Goal: Transaction & Acquisition: Purchase product/service

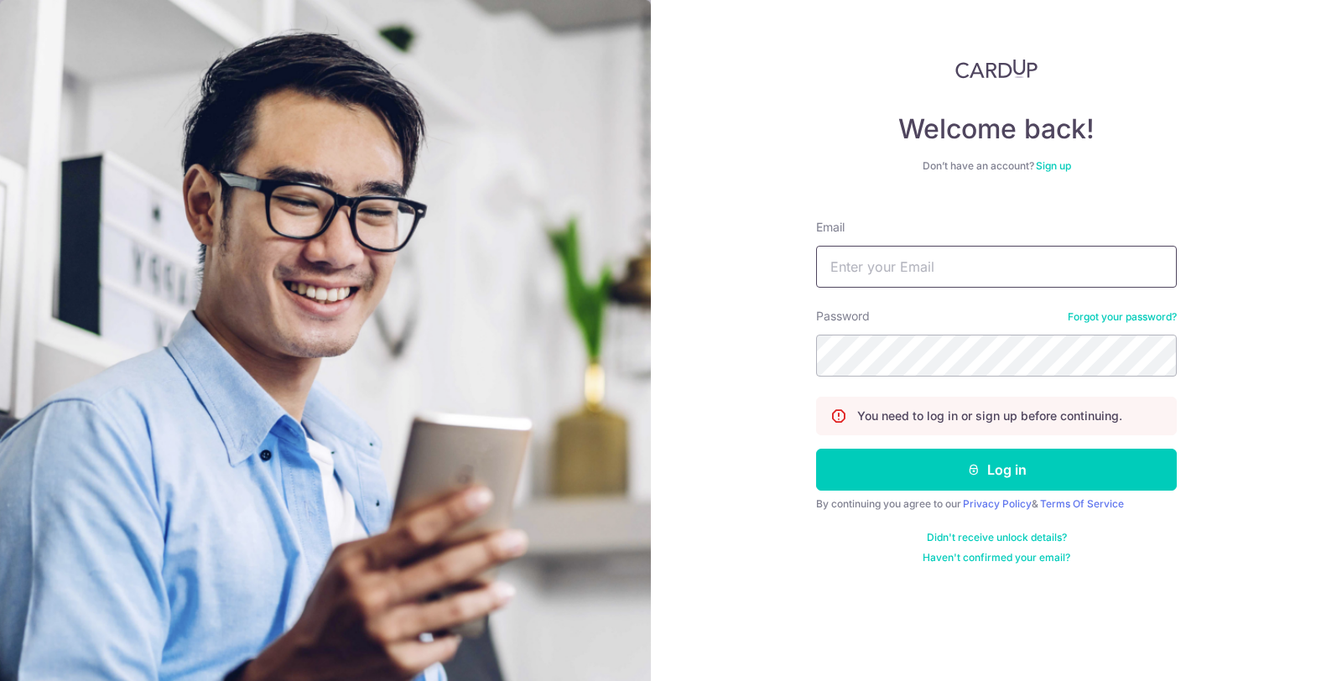
click at [1030, 265] on input "Email" at bounding box center [996, 267] width 361 height 42
type input "joy.wash.9899@gmail.com"
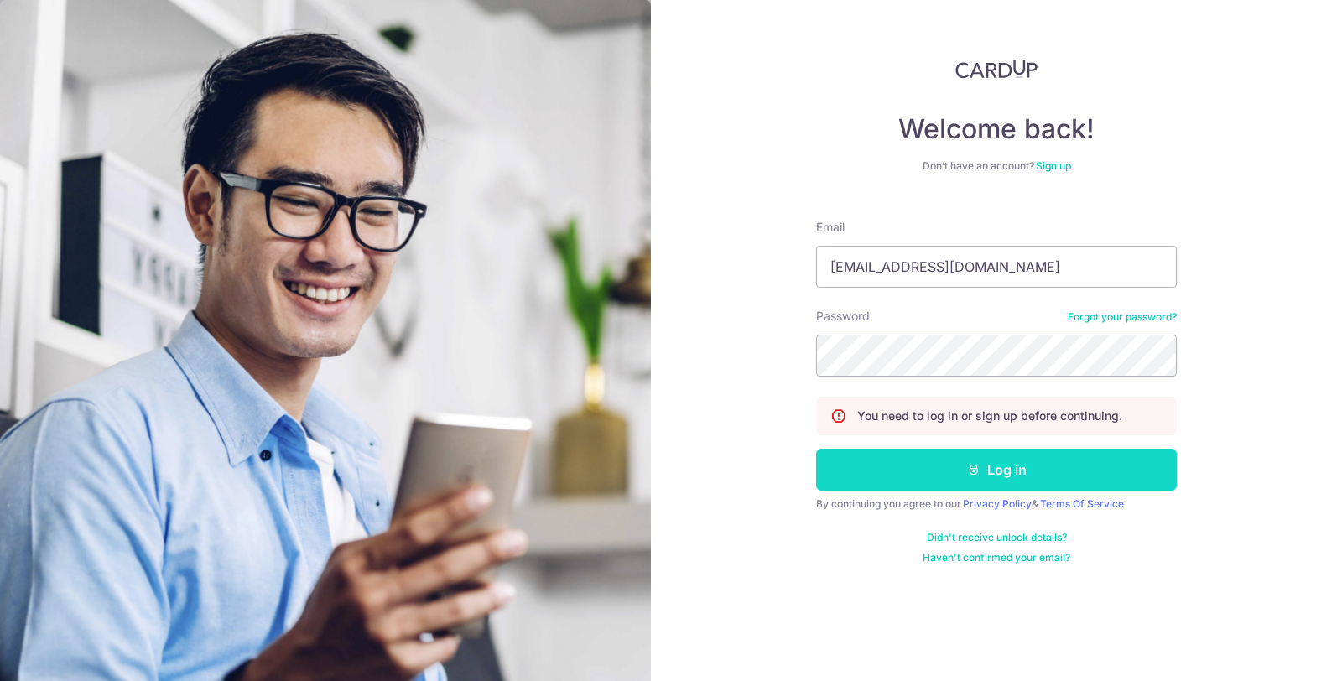
click at [910, 459] on button "Log in" at bounding box center [996, 470] width 361 height 42
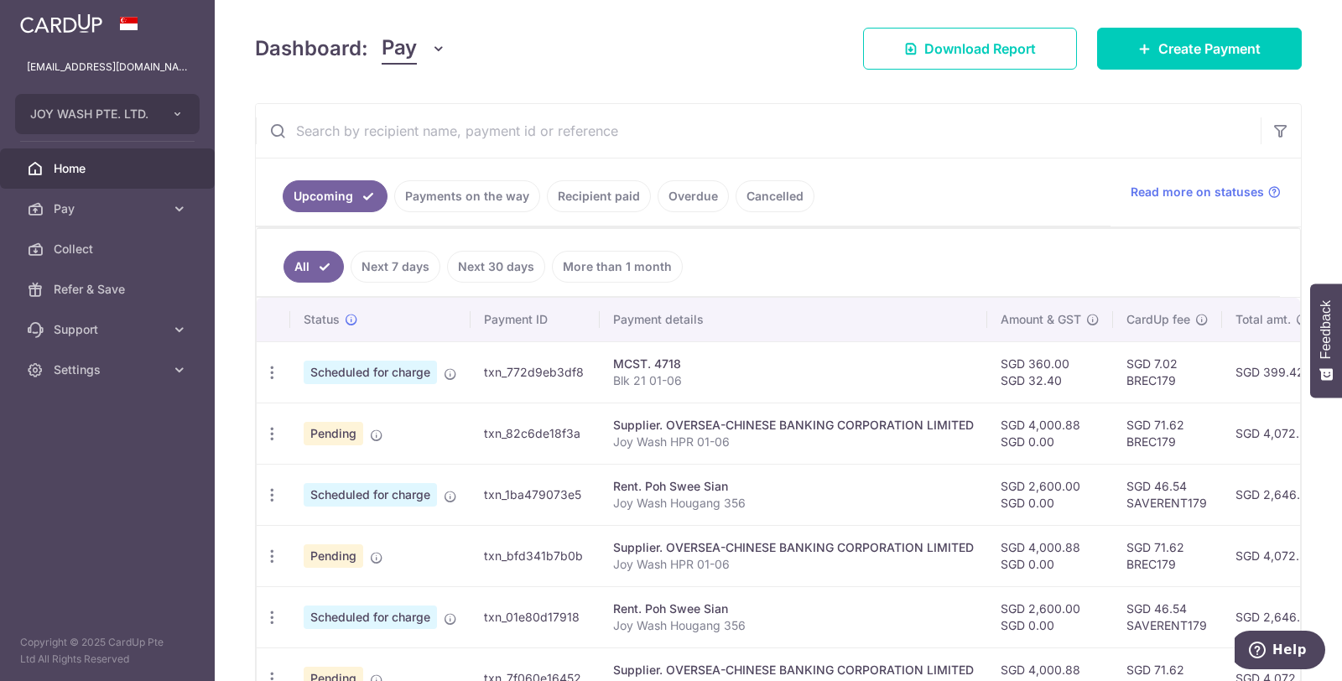
scroll to position [279, 0]
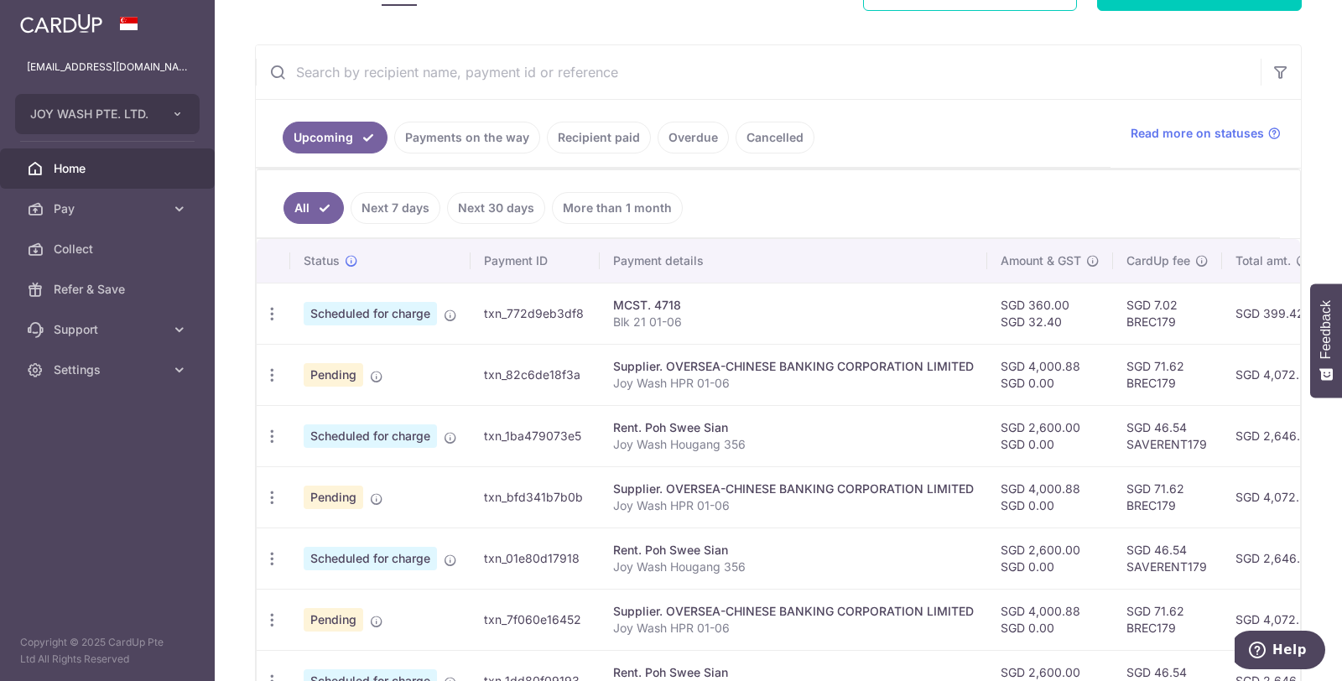
click at [570, 136] on link "Recipient paid" at bounding box center [599, 138] width 104 height 32
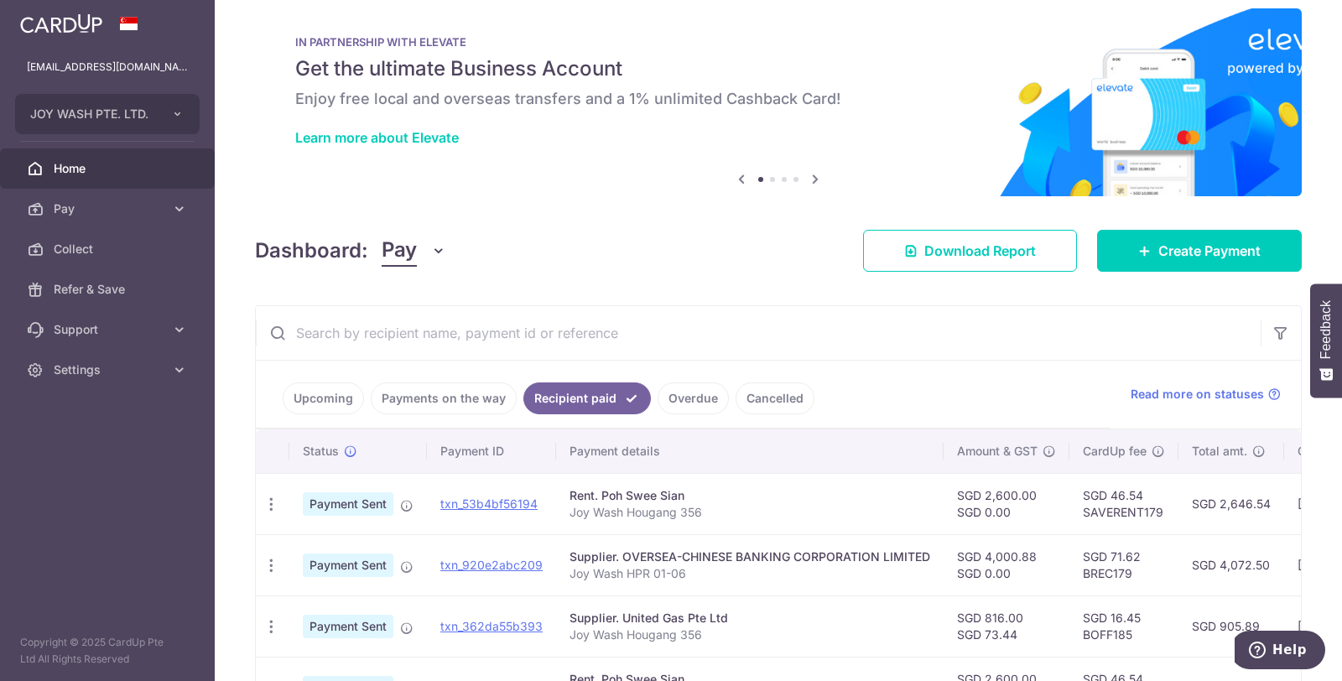
scroll to position [0, 0]
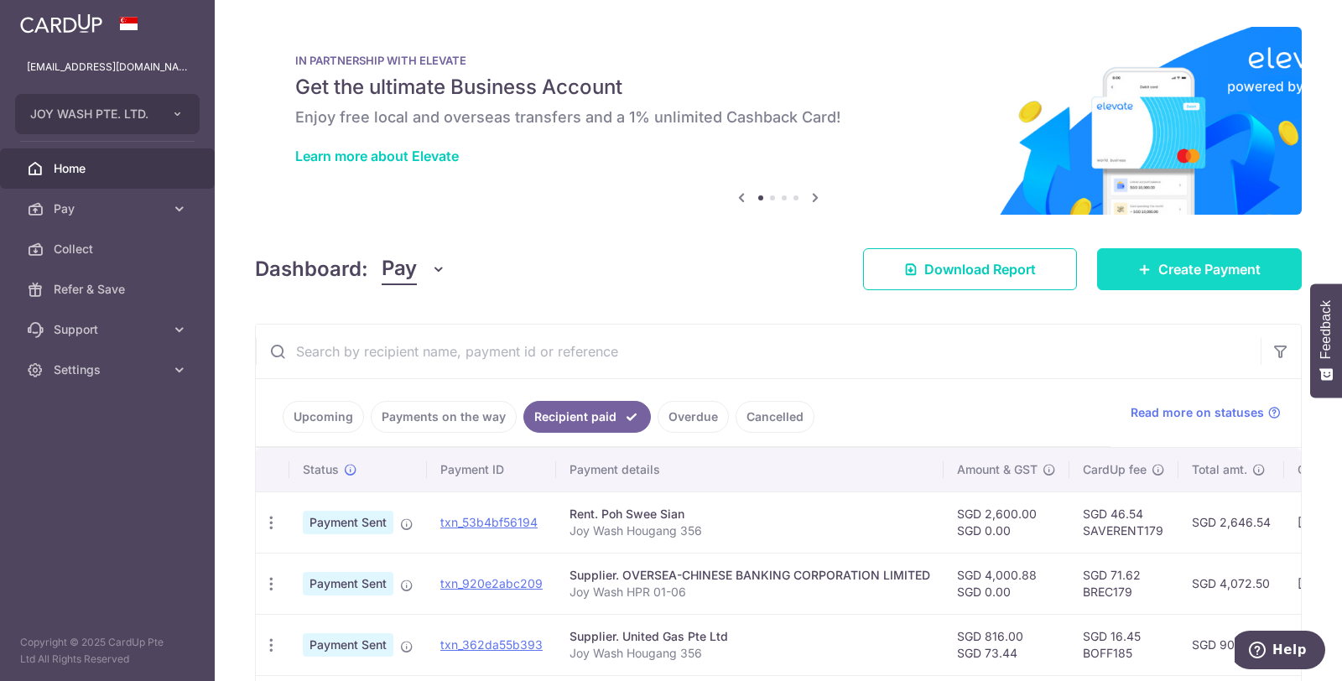
click at [1138, 273] on icon at bounding box center [1144, 269] width 13 height 13
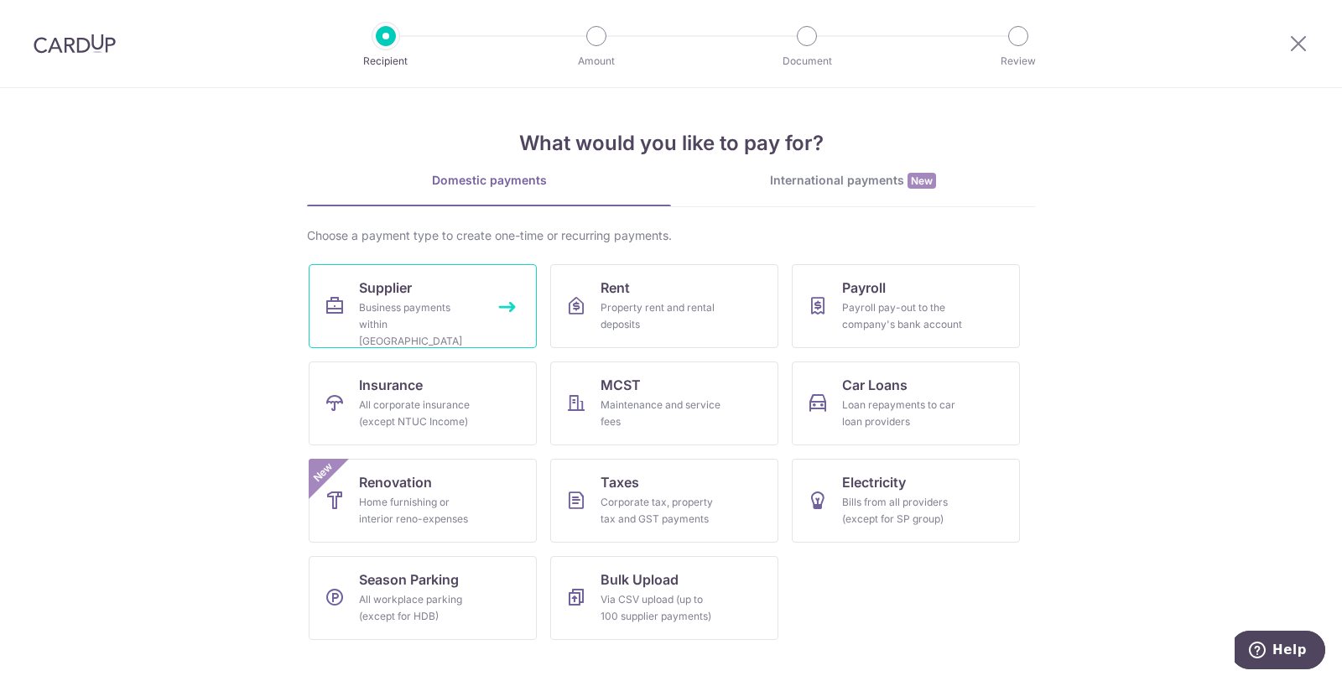
click at [422, 315] on div "Business payments within Singapore" at bounding box center [419, 324] width 121 height 50
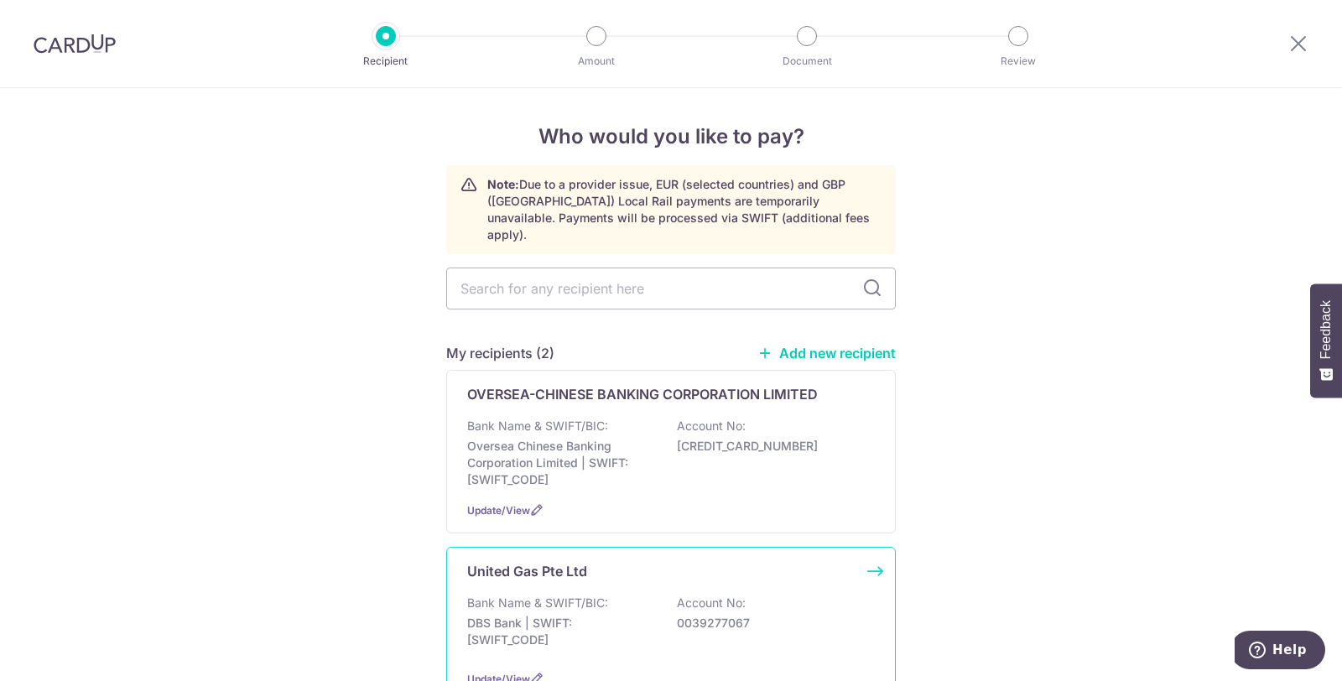
click at [790, 567] on div "United Gas Pte Ltd Bank Name & SWIFT/BIC: DBS Bank | SWIFT: [SWIFT_CODE] Accoun…" at bounding box center [671, 624] width 450 height 155
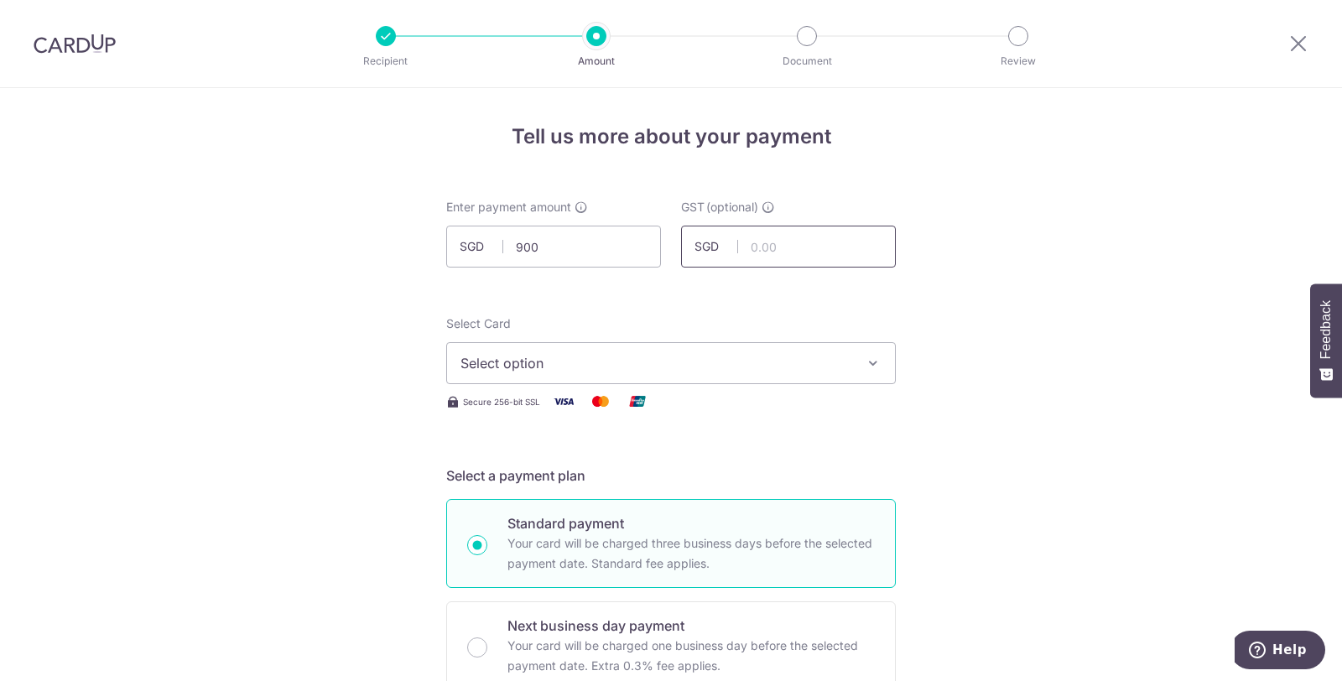
type input "900.00"
click at [781, 246] on input "text" at bounding box center [788, 247] width 215 height 42
type input "81.00"
click at [526, 361] on span "Select option" at bounding box center [655, 363] width 391 height 20
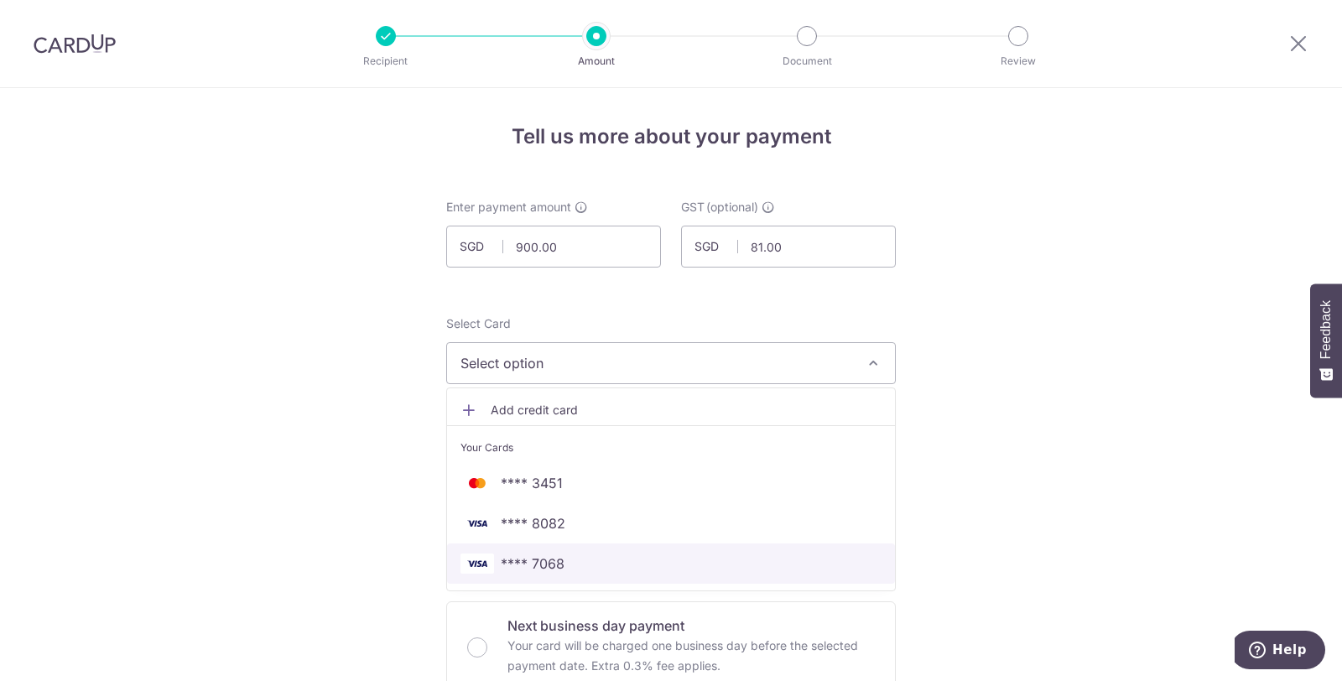
drag, startPoint x: 595, startPoint y: 559, endPoint x: 655, endPoint y: 518, distance: 72.4
click at [595, 559] on span "**** 7068" at bounding box center [670, 564] width 421 height 20
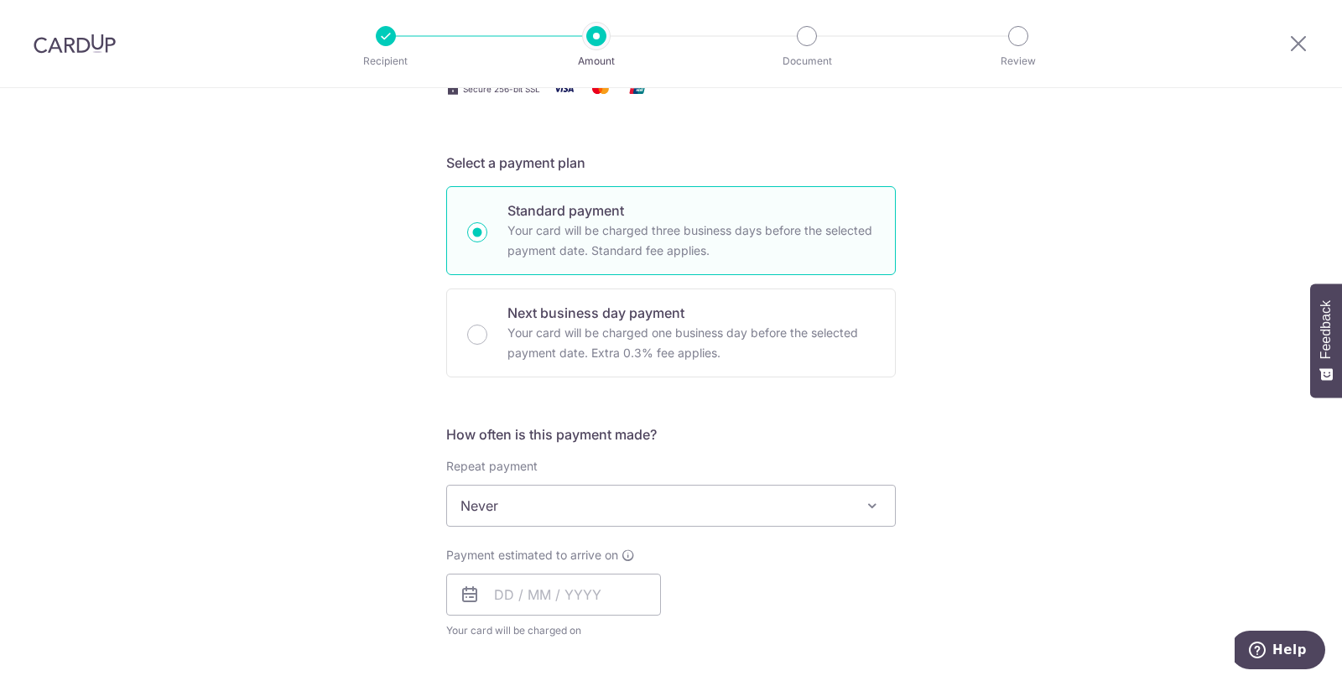
scroll to position [372, 0]
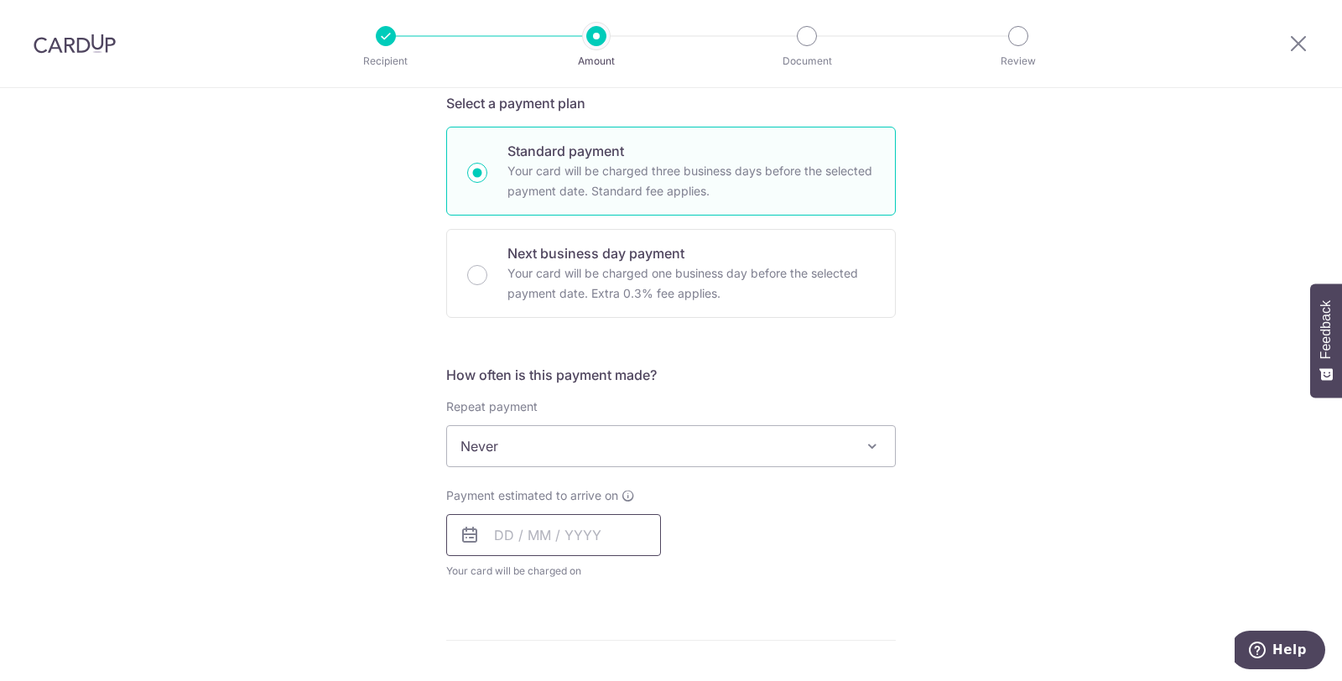
click at [614, 546] on input "text" at bounding box center [553, 535] width 215 height 42
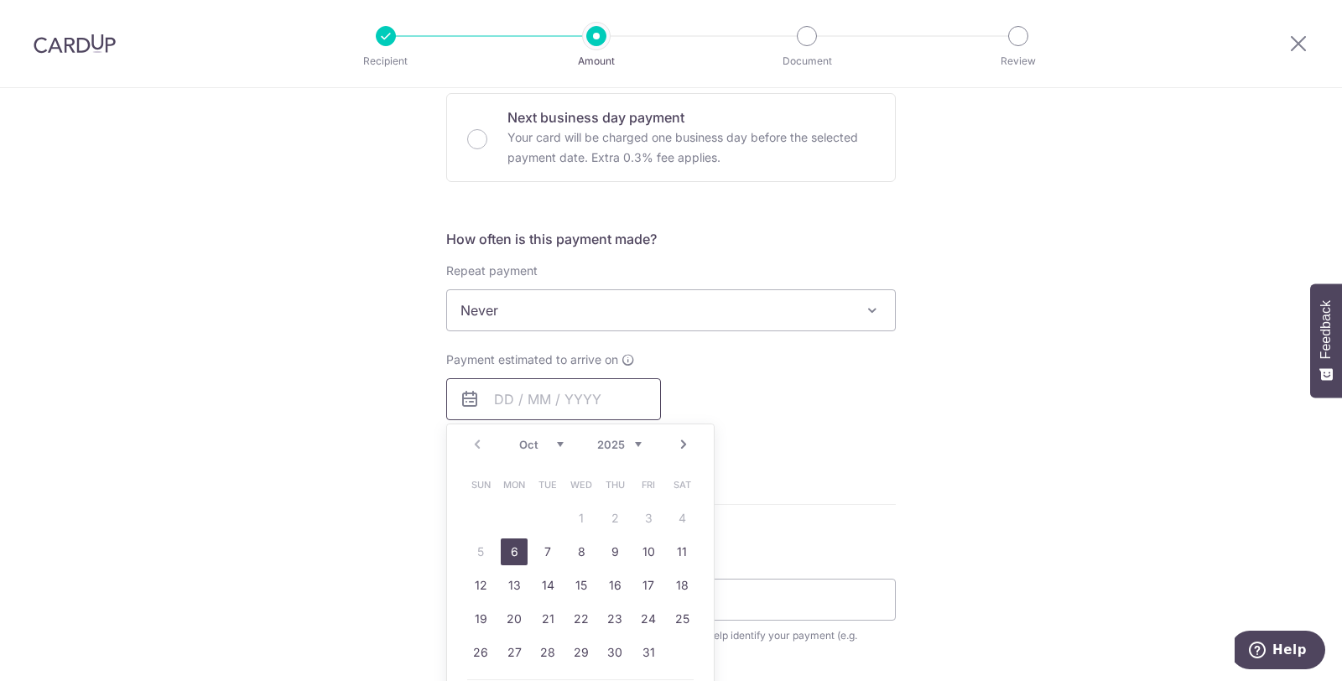
scroll to position [559, 0]
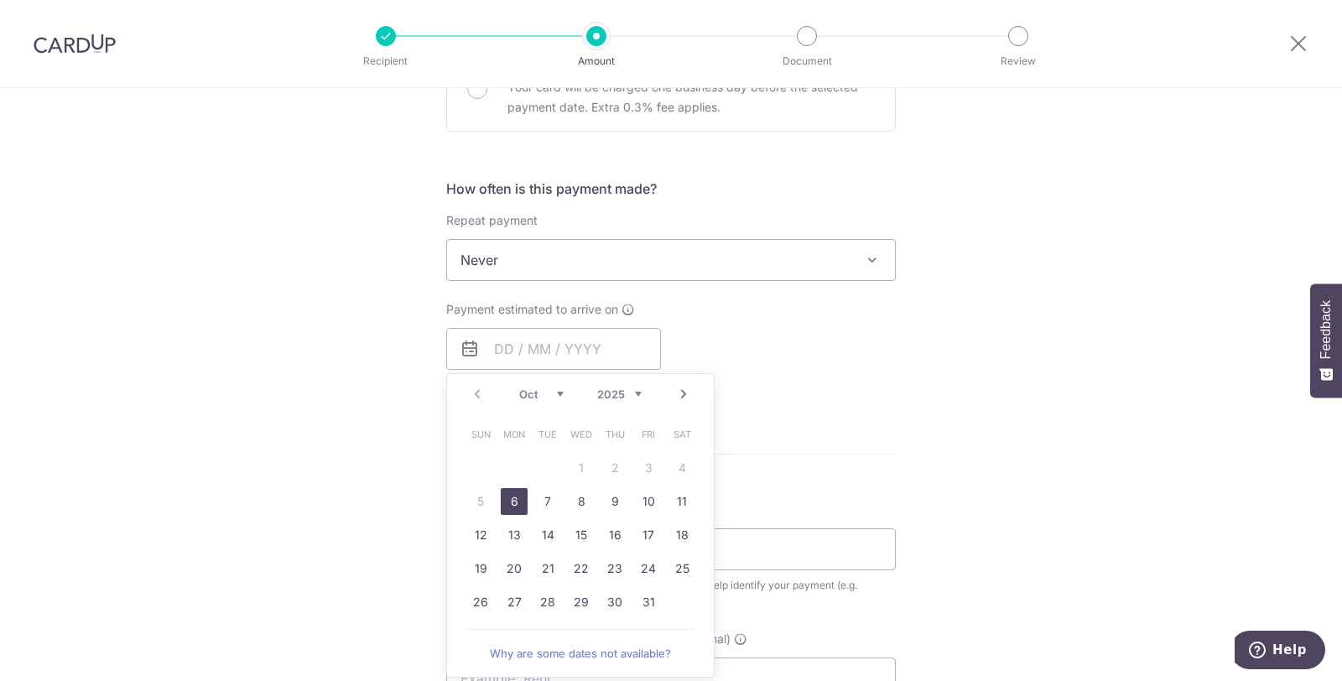
drag, startPoint x: 519, startPoint y: 496, endPoint x: 734, endPoint y: 445, distance: 220.7
click at [519, 496] on link "6" at bounding box center [514, 501] width 27 height 27
type input "[DATE]"
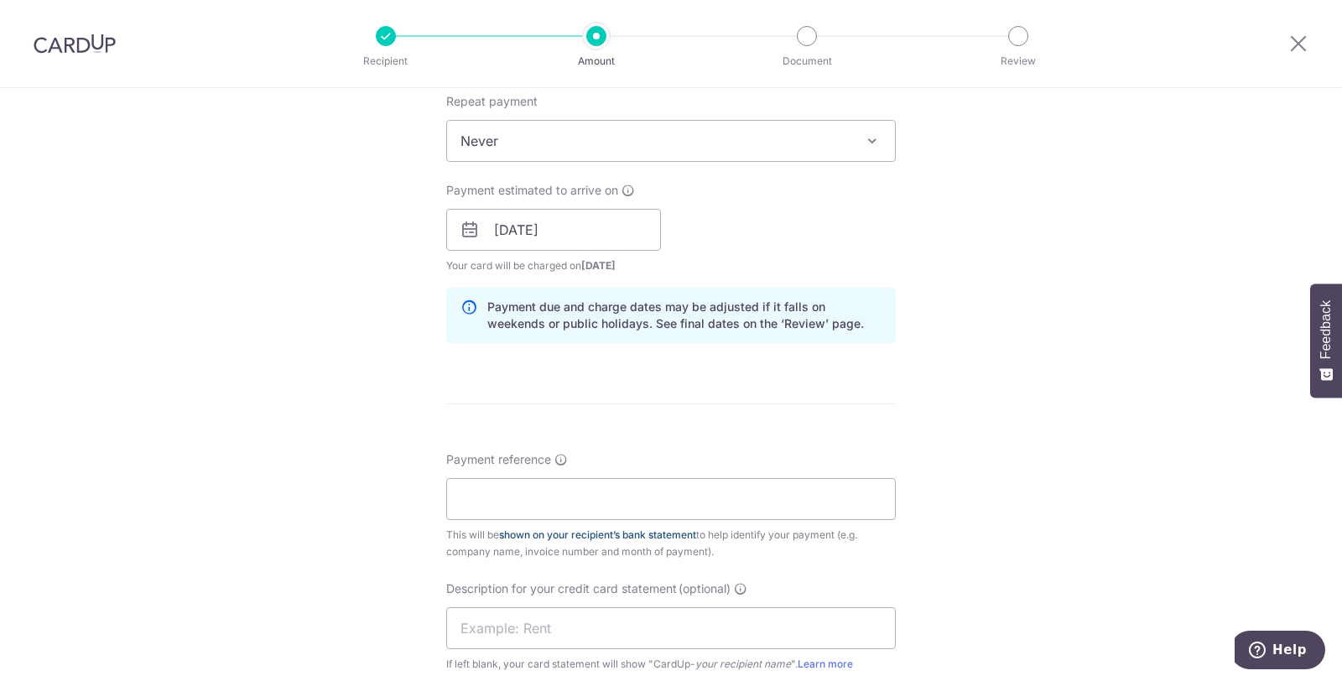
scroll to position [745, 0]
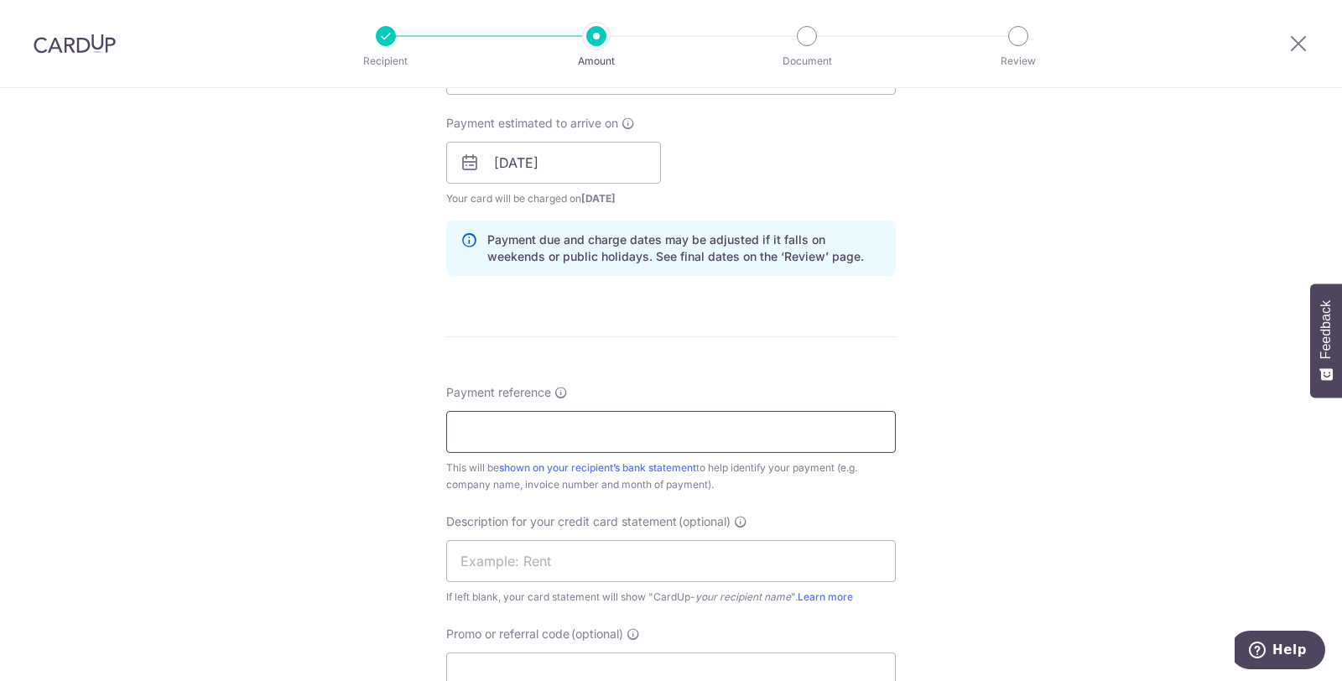
click at [669, 434] on input "Payment reference" at bounding box center [671, 432] width 450 height 42
type input "Joy Wash Hougang 356"
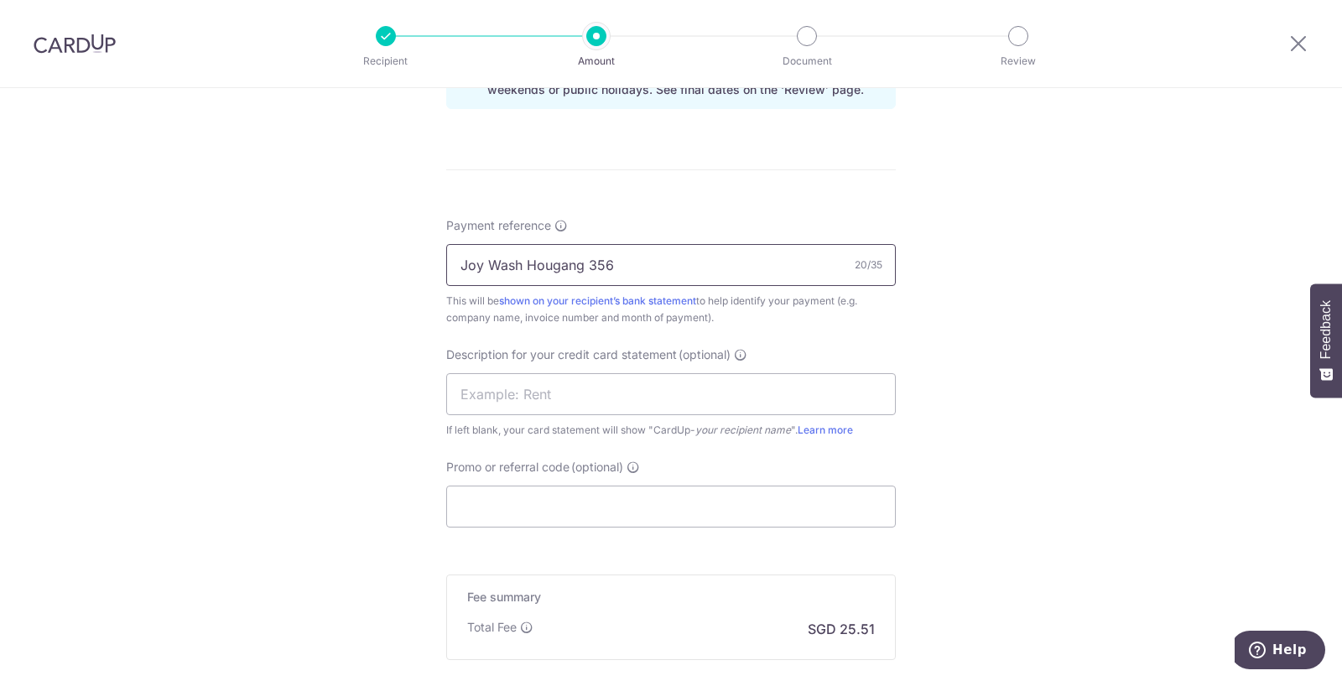
scroll to position [932, 0]
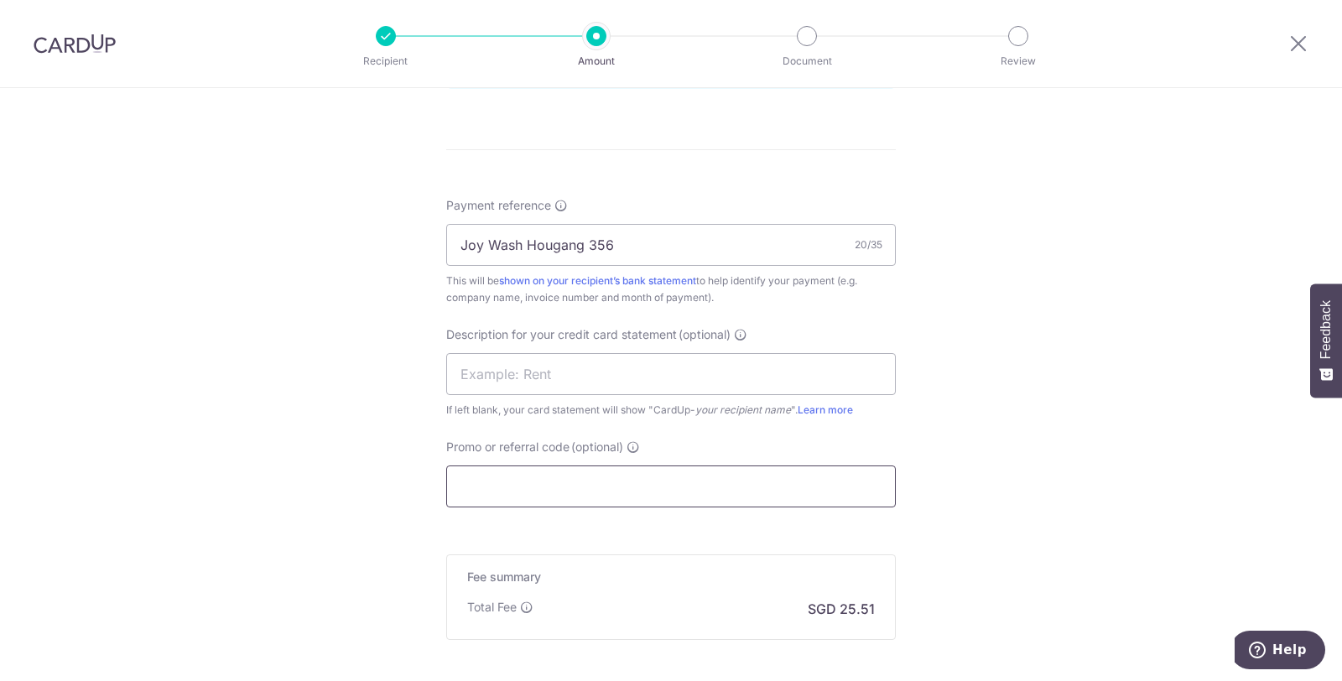
click at [554, 478] on input "Promo or referral code (optional)" at bounding box center [671, 486] width 450 height 42
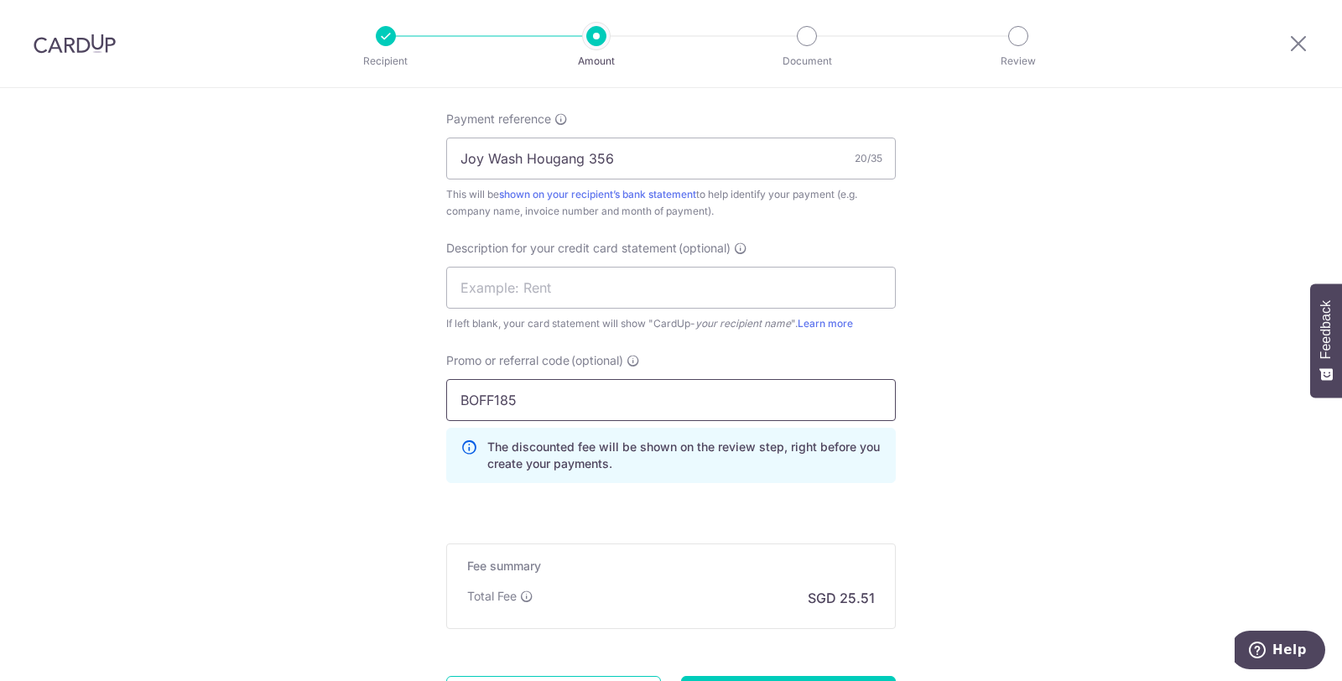
scroll to position [1175, 0]
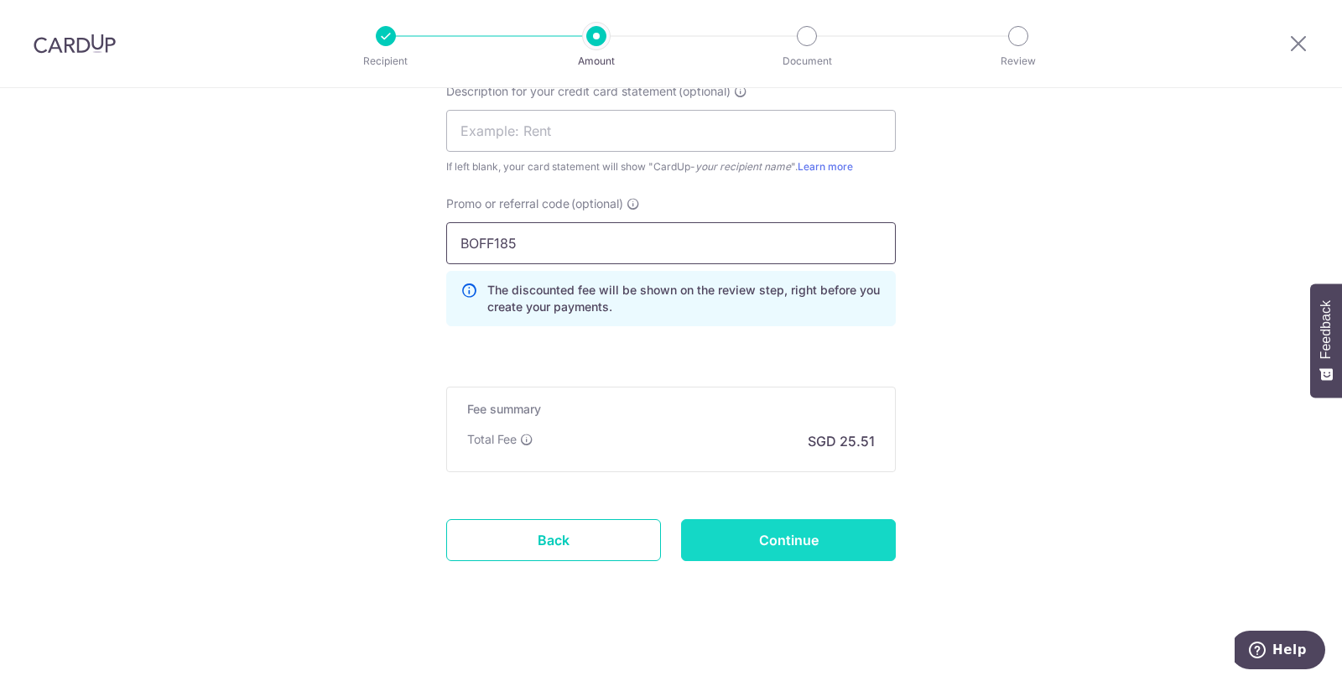
type input "BOFF185"
click at [806, 541] on input "Continue" at bounding box center [788, 540] width 215 height 42
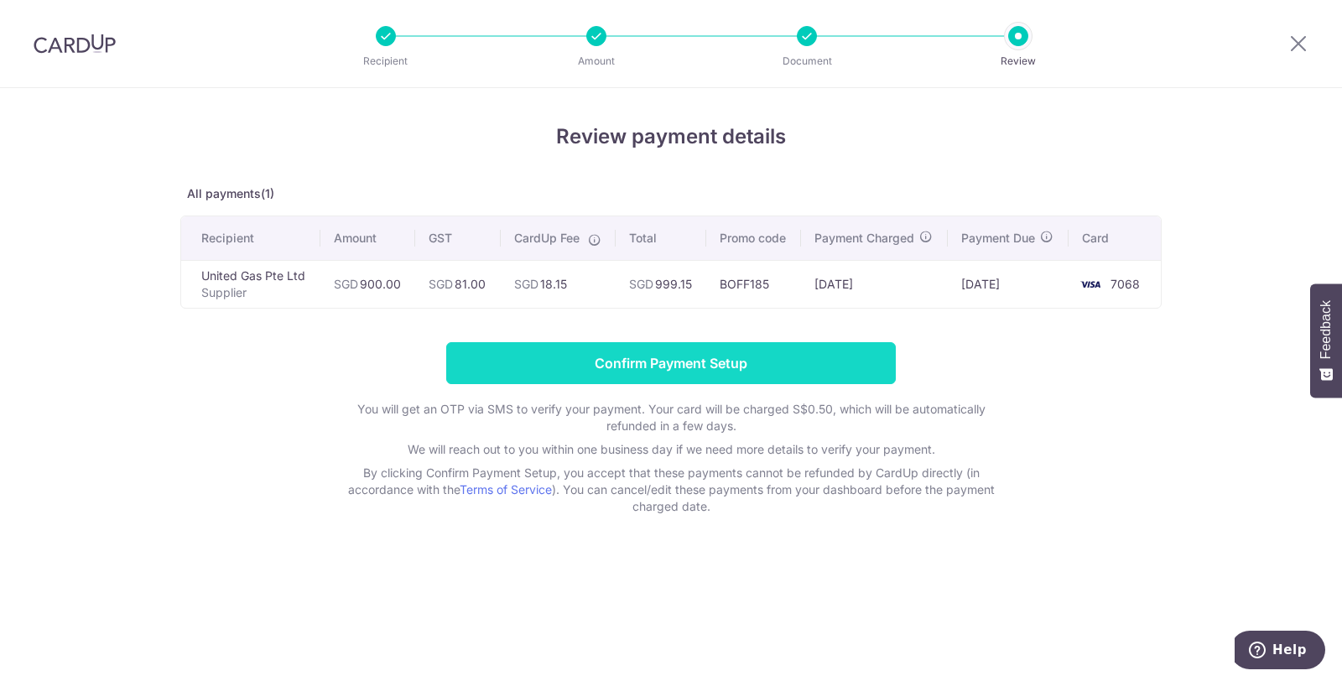
click at [766, 357] on input "Confirm Payment Setup" at bounding box center [671, 363] width 450 height 42
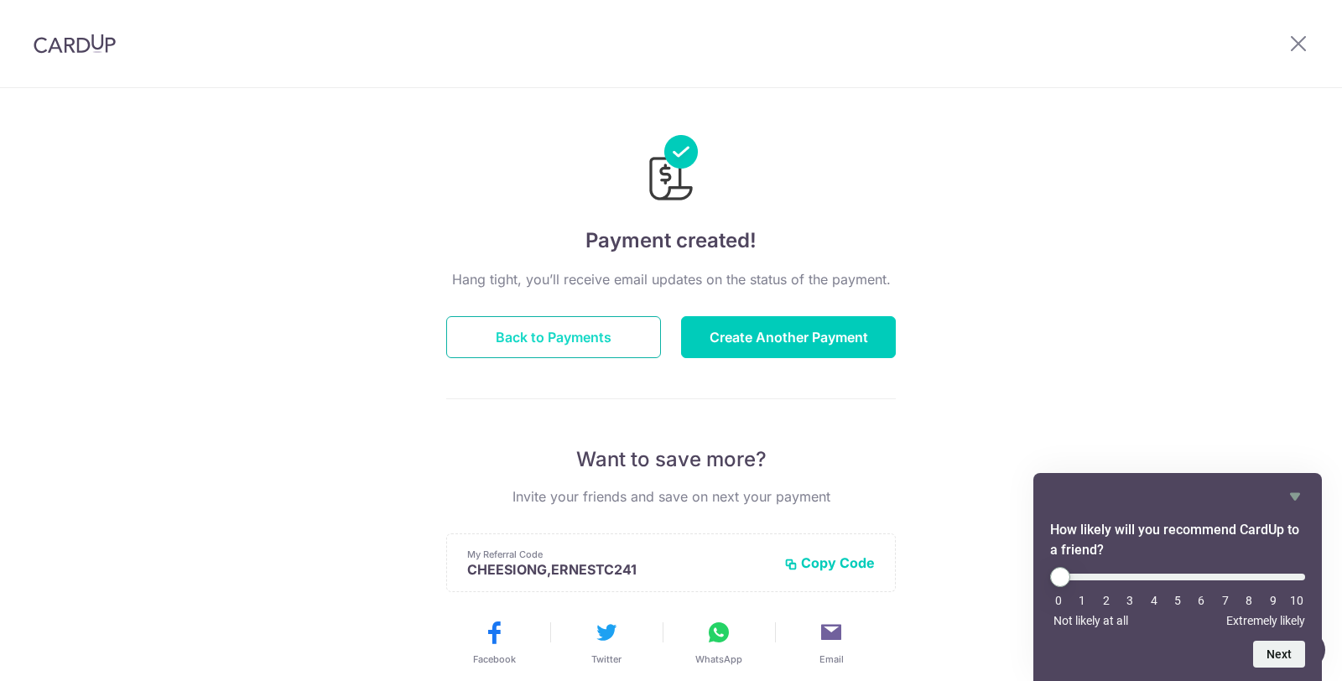
click at [579, 344] on button "Back to Payments" at bounding box center [553, 337] width 215 height 42
